Goal: Information Seeking & Learning: Learn about a topic

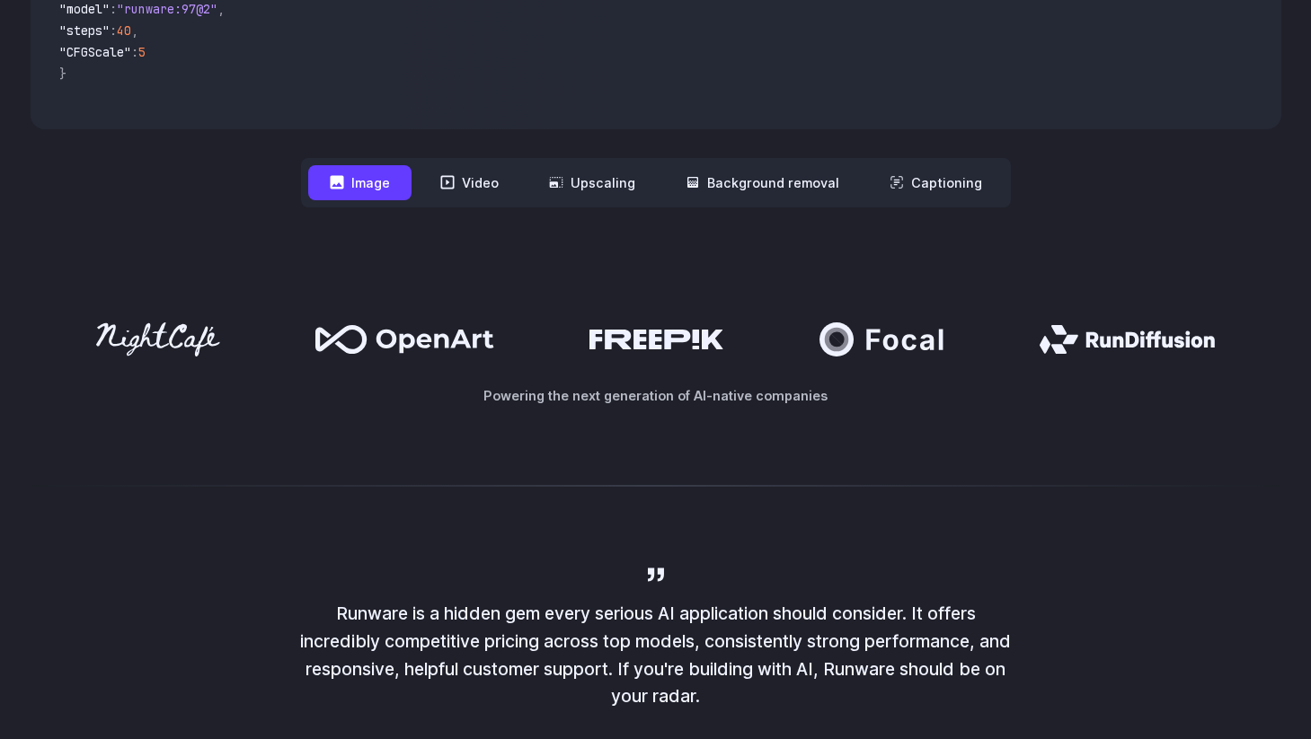
scroll to position [731, 0]
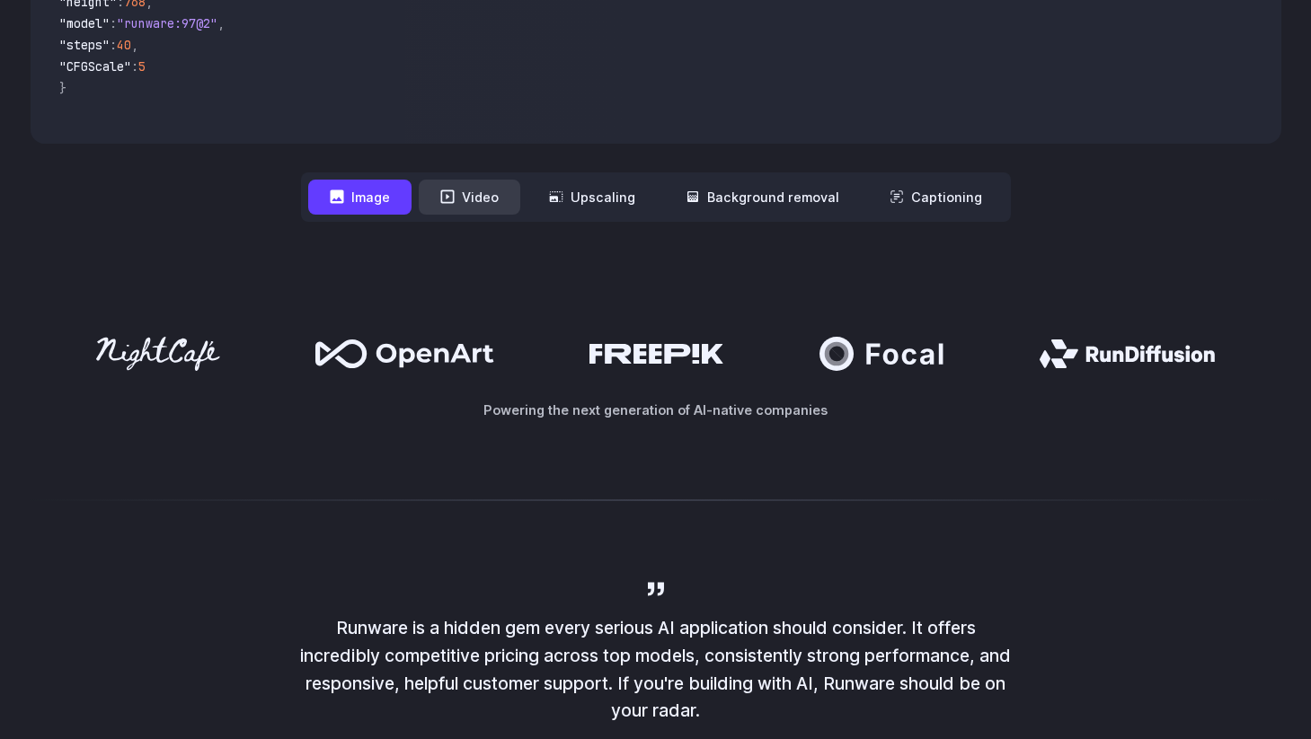
click at [461, 200] on button "Video" at bounding box center [470, 197] width 102 height 35
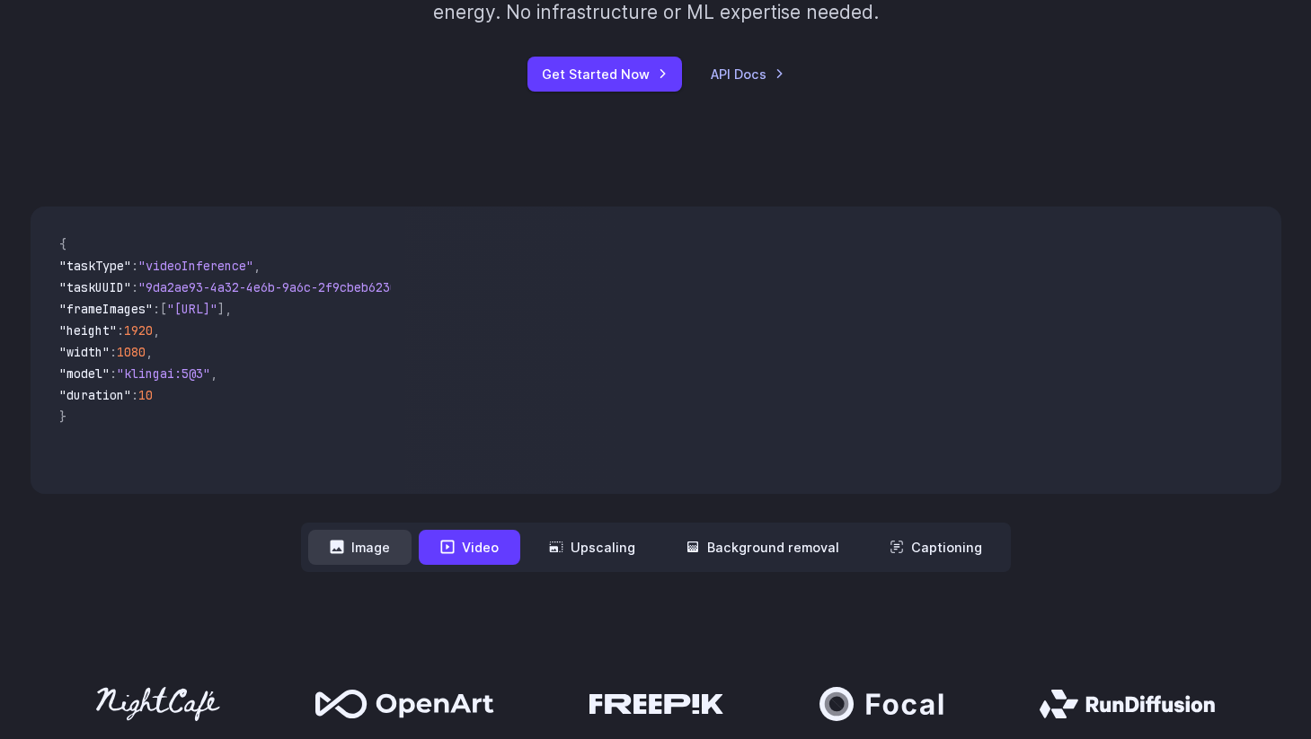
scroll to position [403, 0]
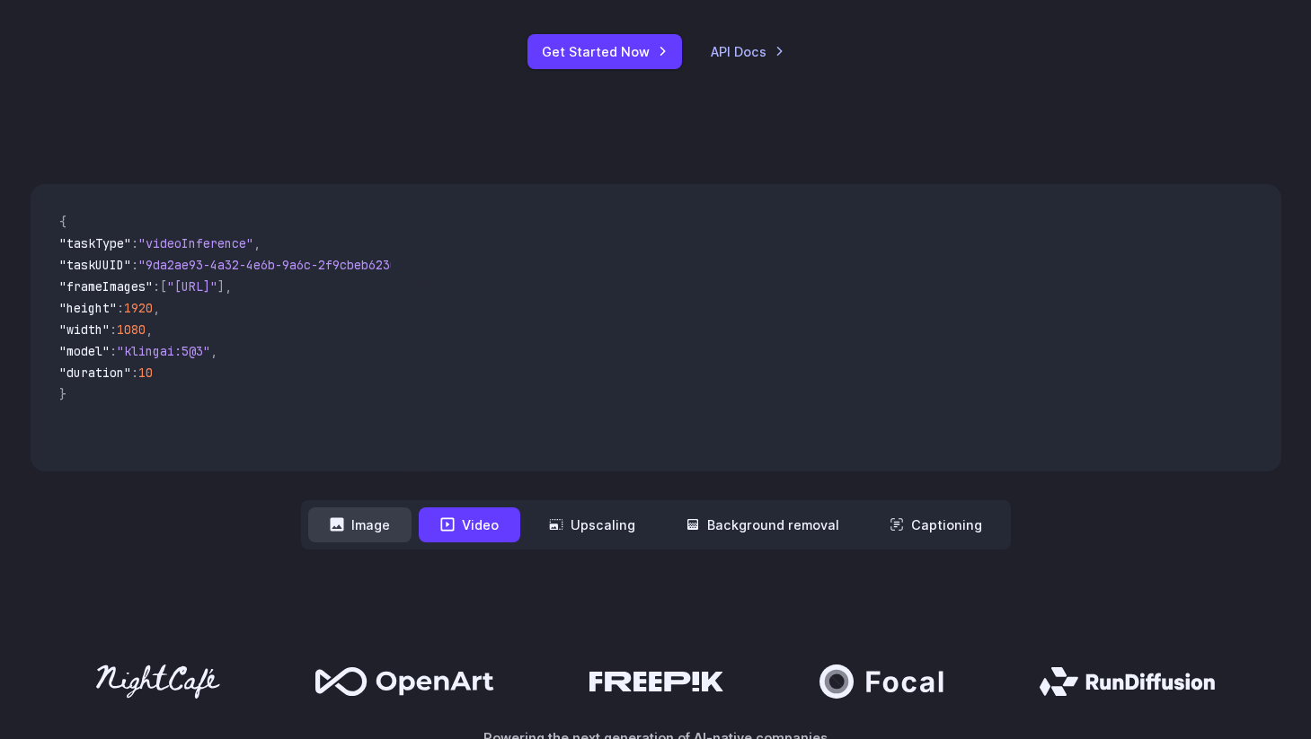
click at [381, 526] on button "Image" at bounding box center [359, 525] width 103 height 35
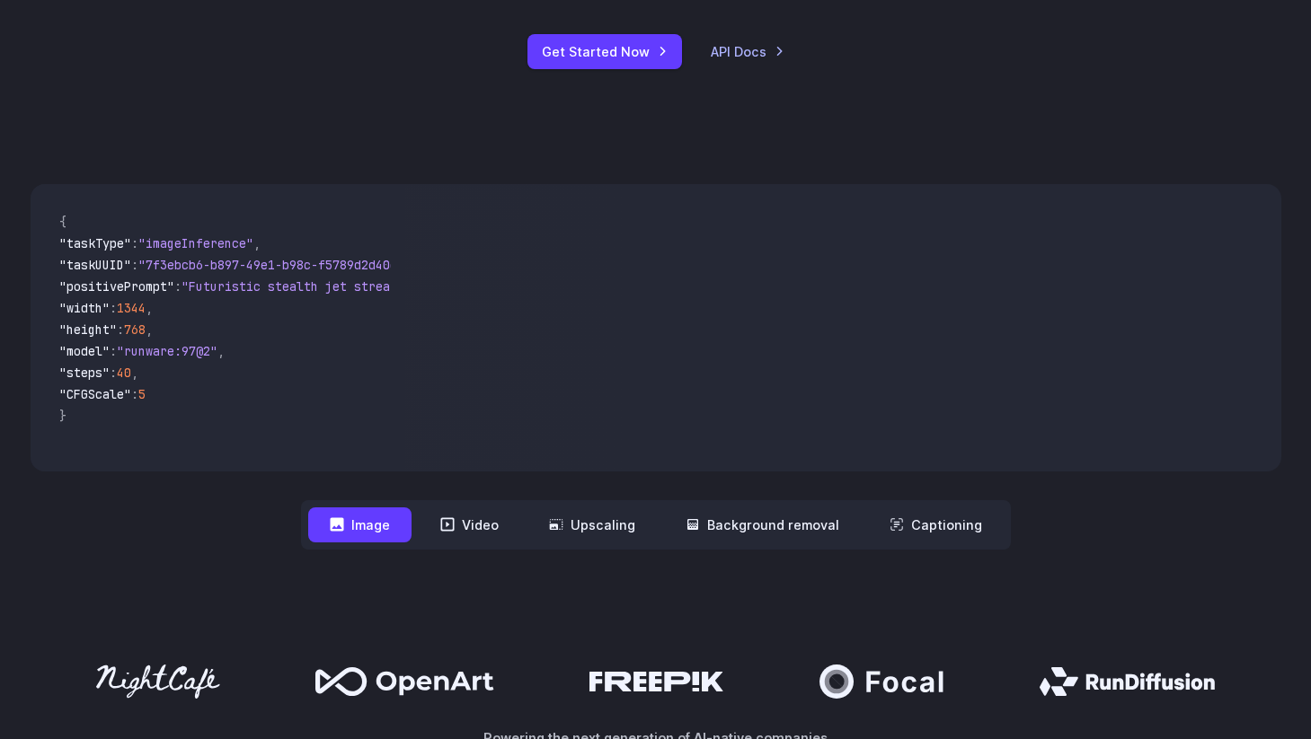
scroll to position [0, 0]
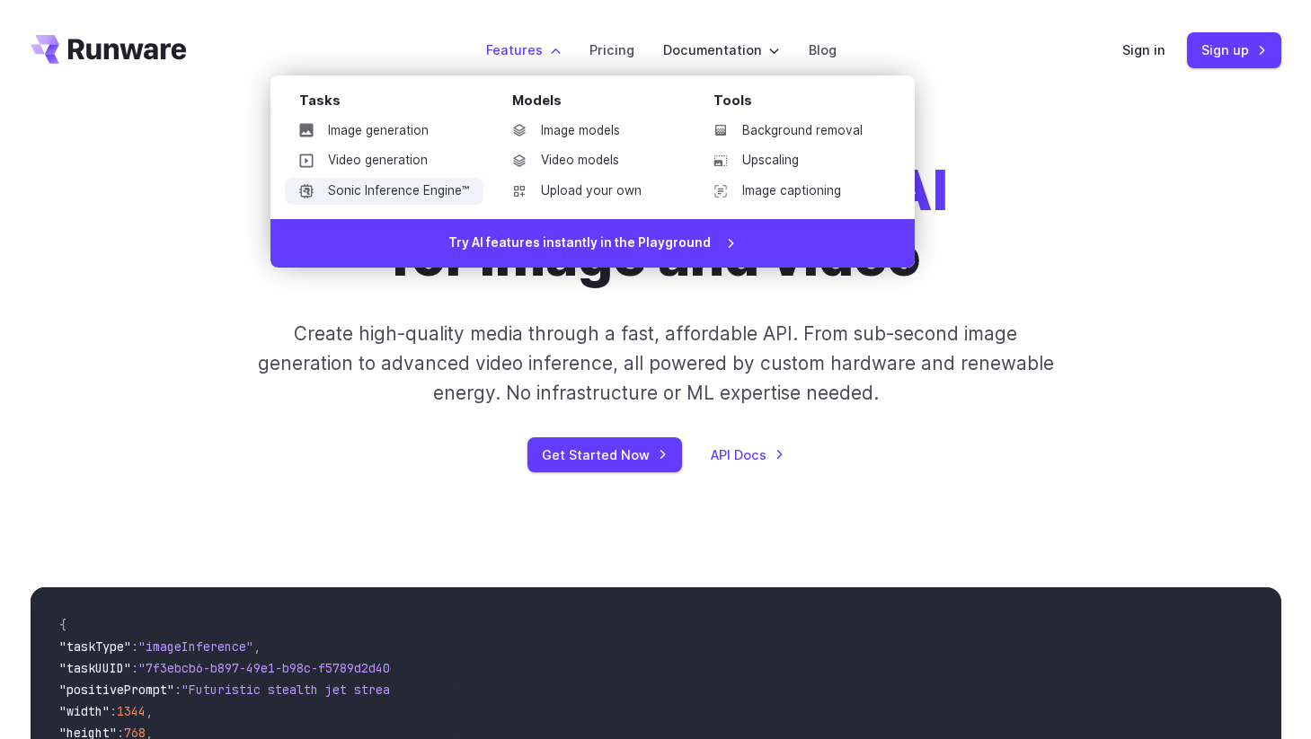
click at [446, 199] on link "Sonic Inference Engine™" at bounding box center [384, 191] width 199 height 27
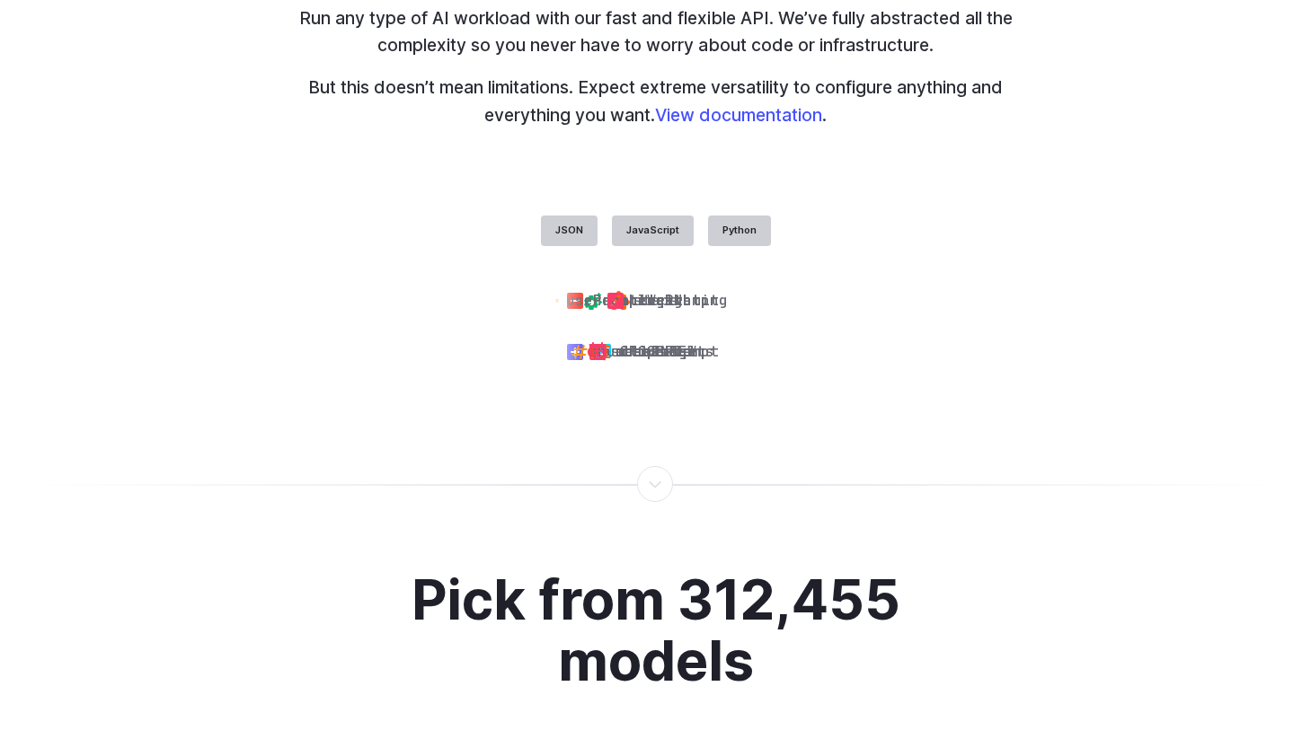
scroll to position [4357, 0]
click at [643, 245] on label "JavaScript" at bounding box center [653, 230] width 82 height 31
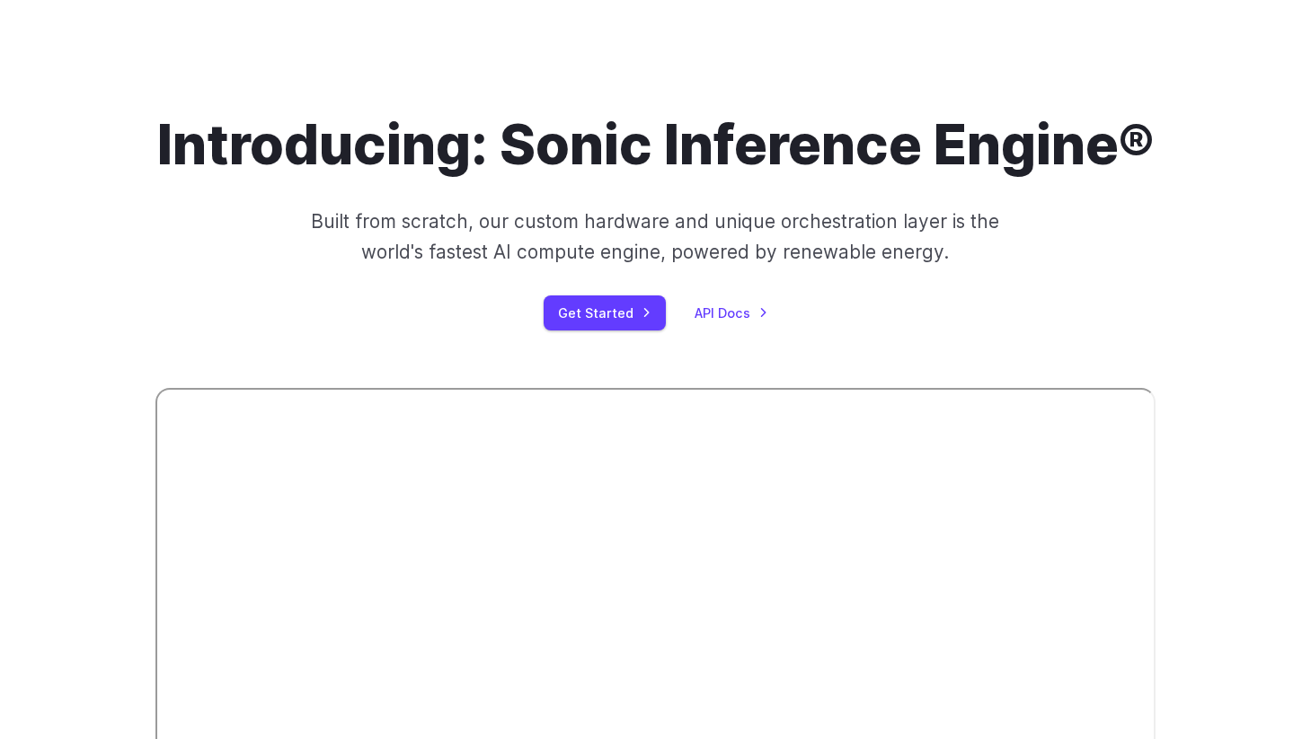
scroll to position [0, 0]
